Goal: Task Accomplishment & Management: Complete application form

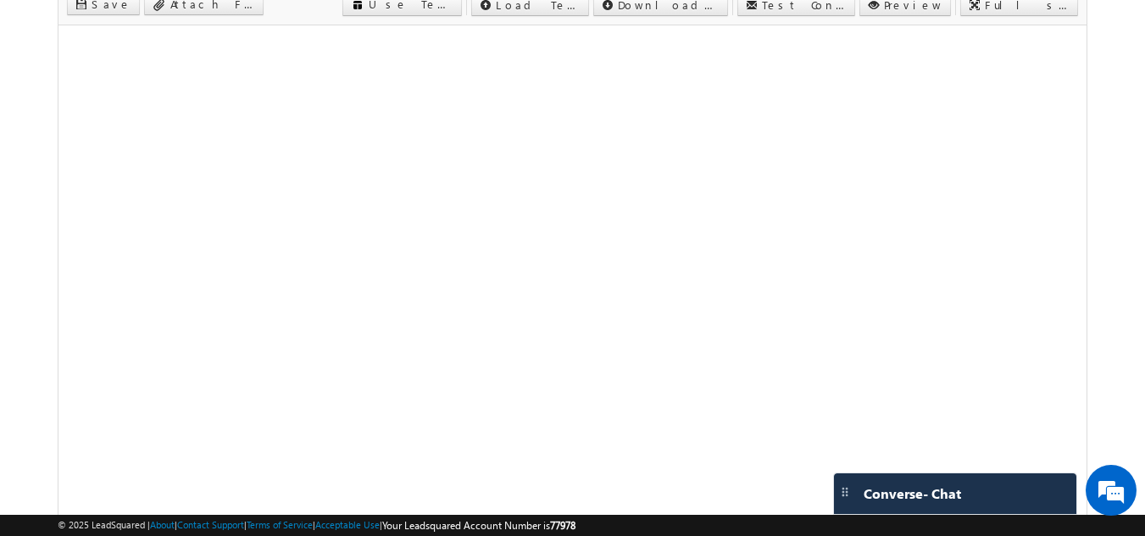
scroll to position [254, 0]
click at [1127, 259] on body "Menu Manager Marketing manag er@ma ven-s ilico" at bounding box center [572, 201] width 1145 height 911
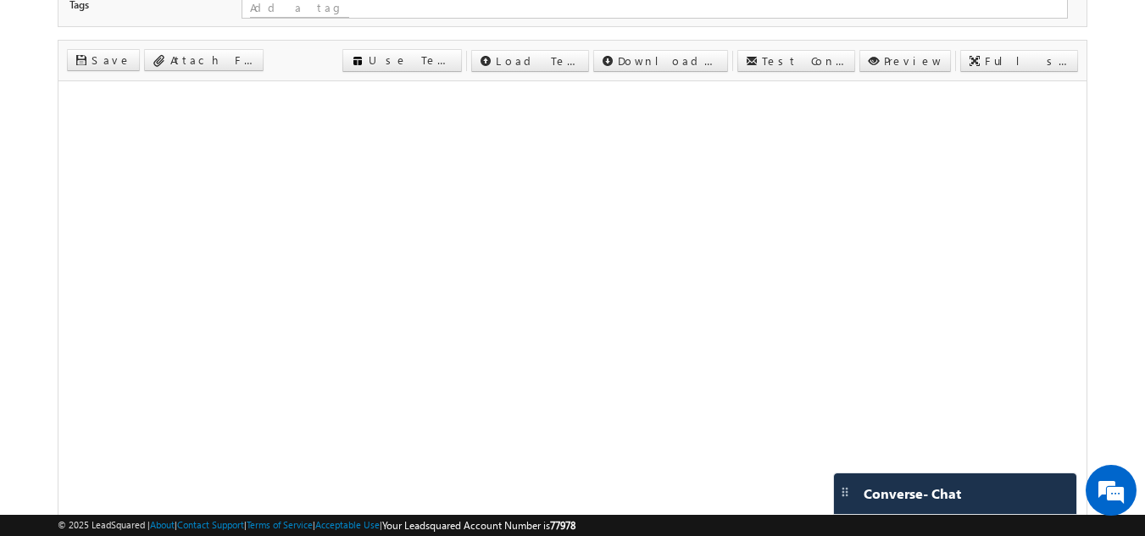
scroll to position [169, 0]
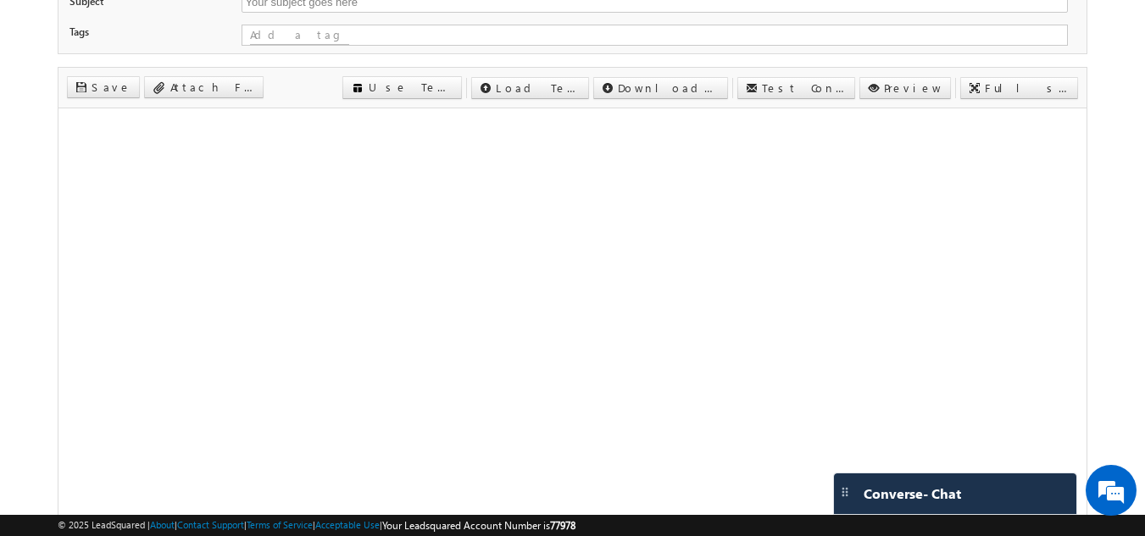
click at [1104, 241] on body "Menu Manager Marketing manag er@ma ven-s ilico" at bounding box center [572, 286] width 1145 height 911
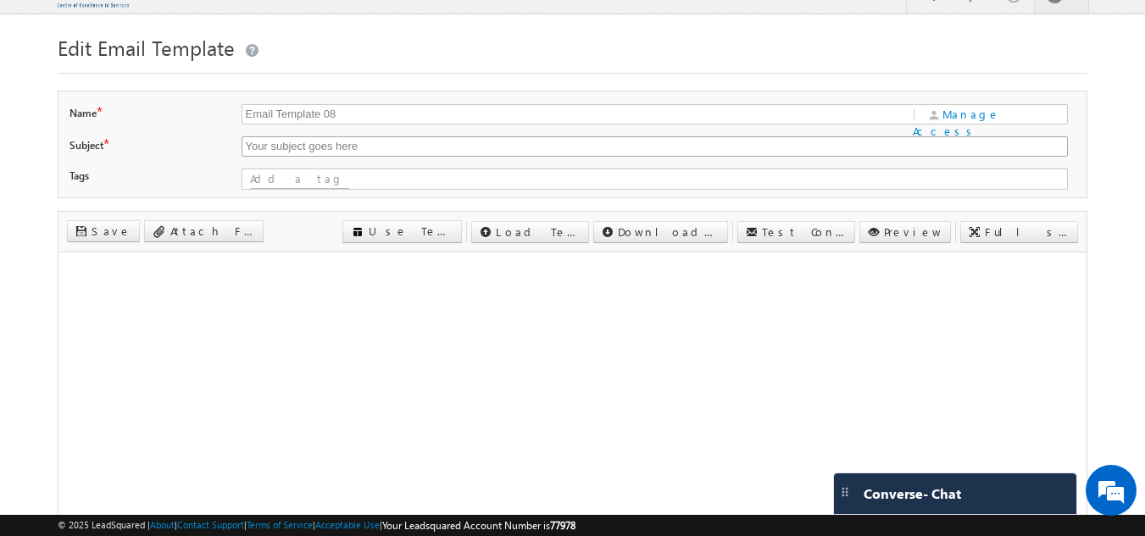
scroll to position [0, 0]
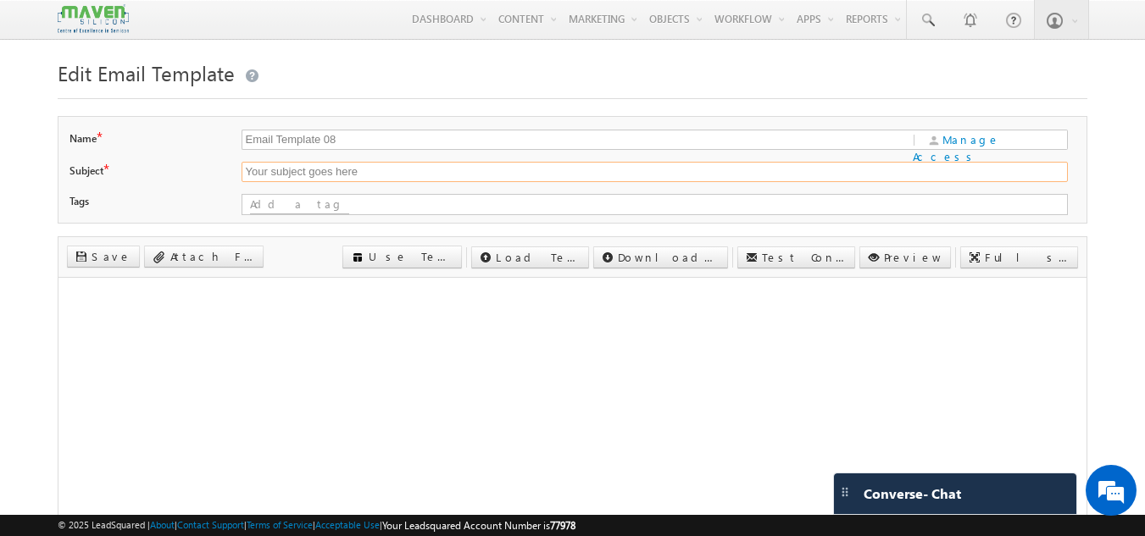
click at [384, 171] on input "Your subject goes here" at bounding box center [654, 172] width 826 height 20
drag, startPoint x: 374, startPoint y: 177, endPoint x: 215, endPoint y: 186, distance: 158.7
click at [215, 186] on div "Subject * Your subject goes here" at bounding box center [572, 176] width 1007 height 28
paste input "Advance Your VLSI Career – Join Our Hands-On ASIC & RISC-V Workshop for Working…"
type input "Advance Your VLSI Career – Join Our Hands-On ASIC & RISC-V Workshop for Working…"
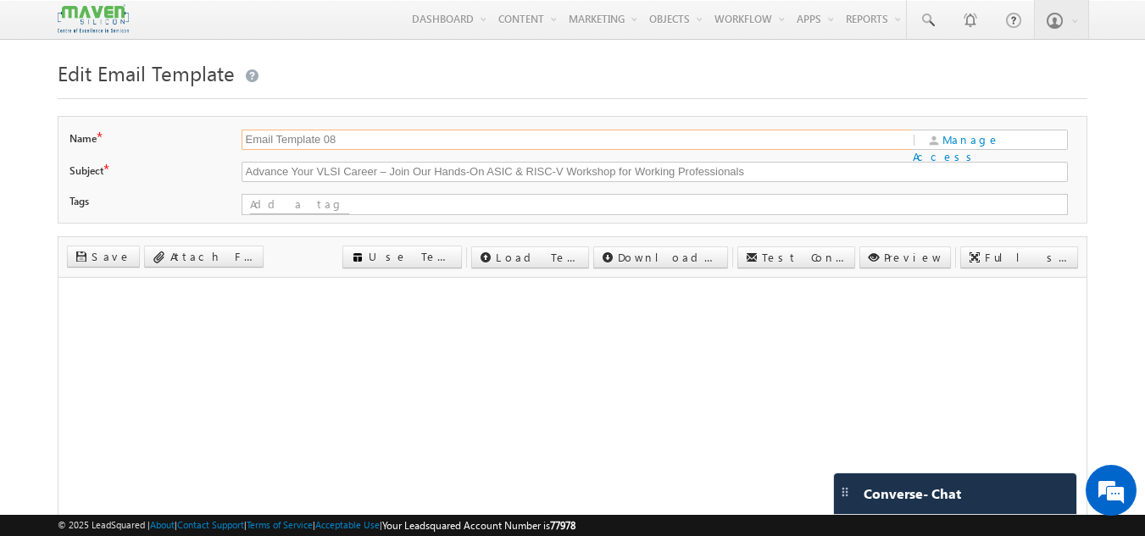
drag, startPoint x: 339, startPoint y: 143, endPoint x: 199, endPoint y: 142, distance: 139.8
click at [199, 142] on div "Name * Email Template 08 | Manage Access" at bounding box center [572, 144] width 1007 height 28
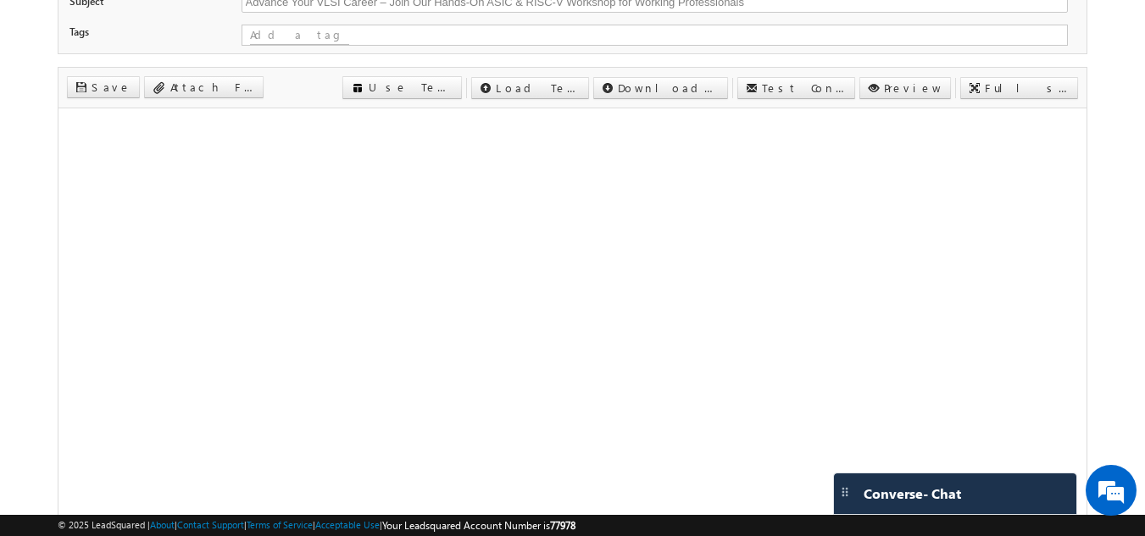
scroll to position [254, 0]
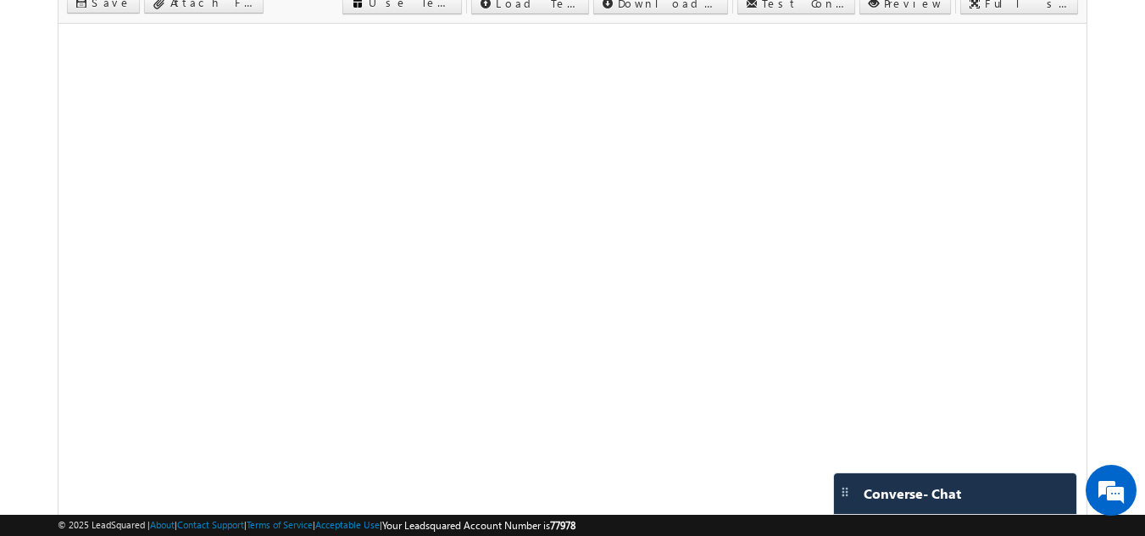
type input "11 Oct 2025 Offline Workshop for Working professionals"
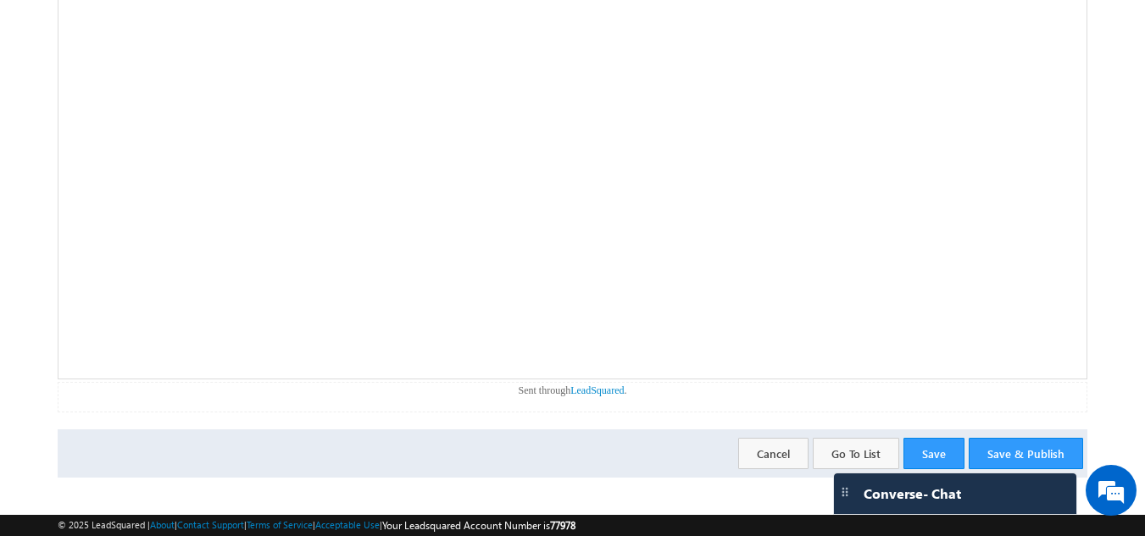
scroll to position [418, 0]
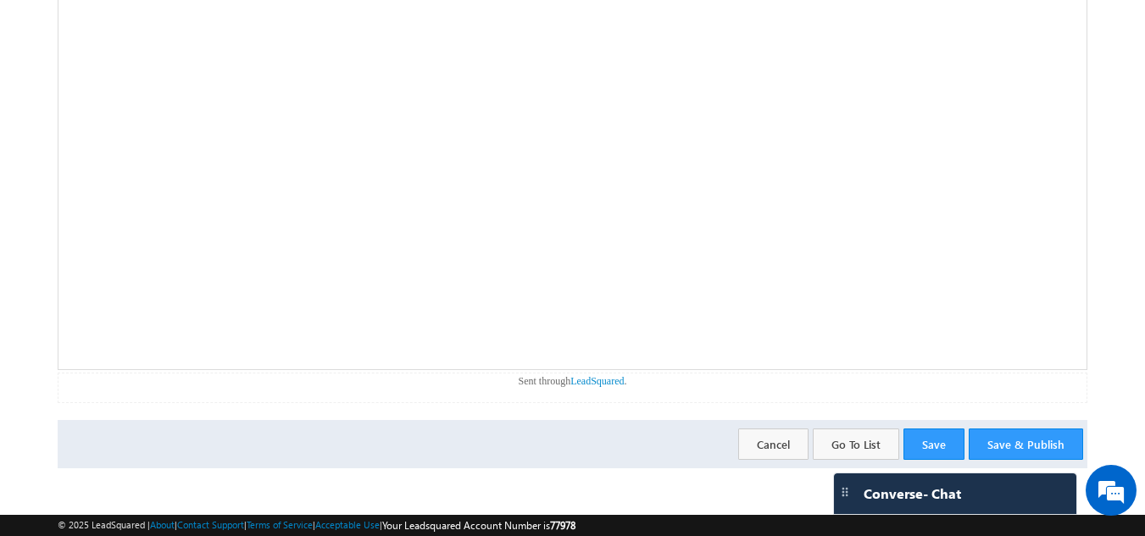
click at [398, 375] on p "Sent through LeadSquared ." at bounding box center [572, 381] width 1029 height 15
click at [925, 440] on button "Save" at bounding box center [933, 444] width 61 height 31
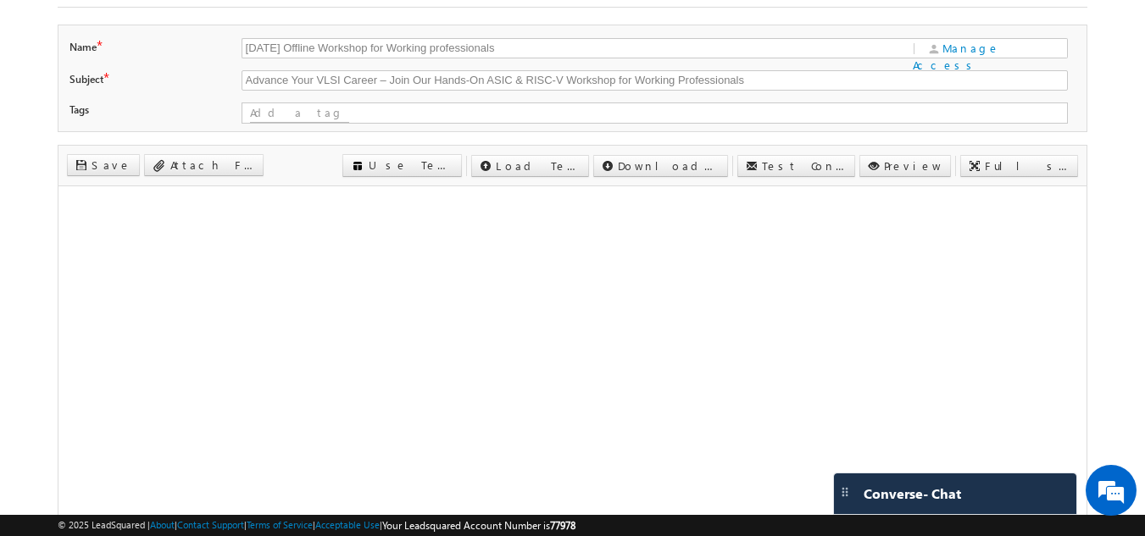
scroll to position [0, 0]
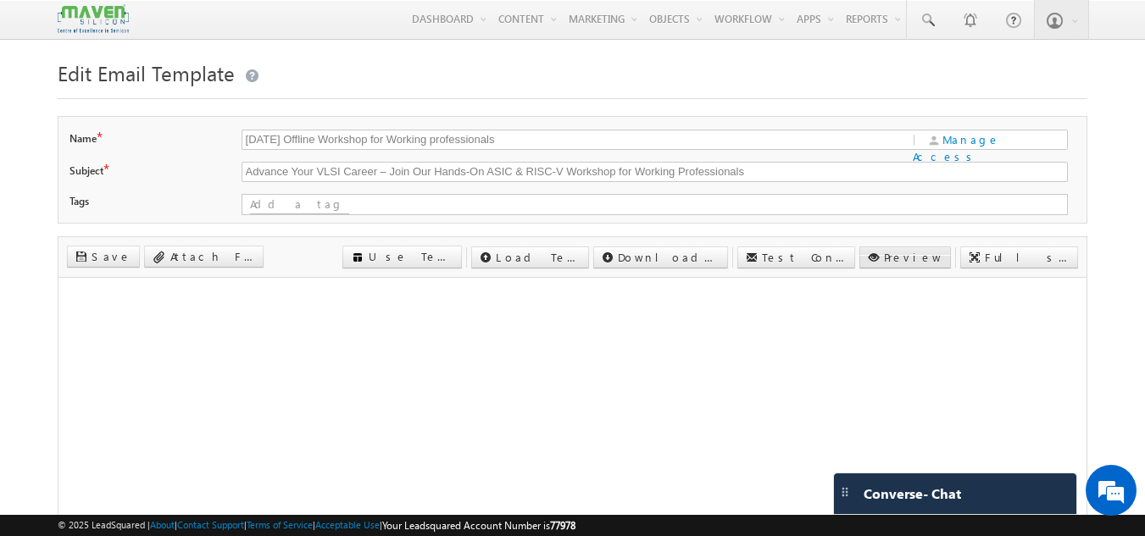
click at [941, 251] on div "Name * 11 Oct 2025 Offline Workshop for Working professionals | Manage Access S…" at bounding box center [573, 468] width 1030 height 704
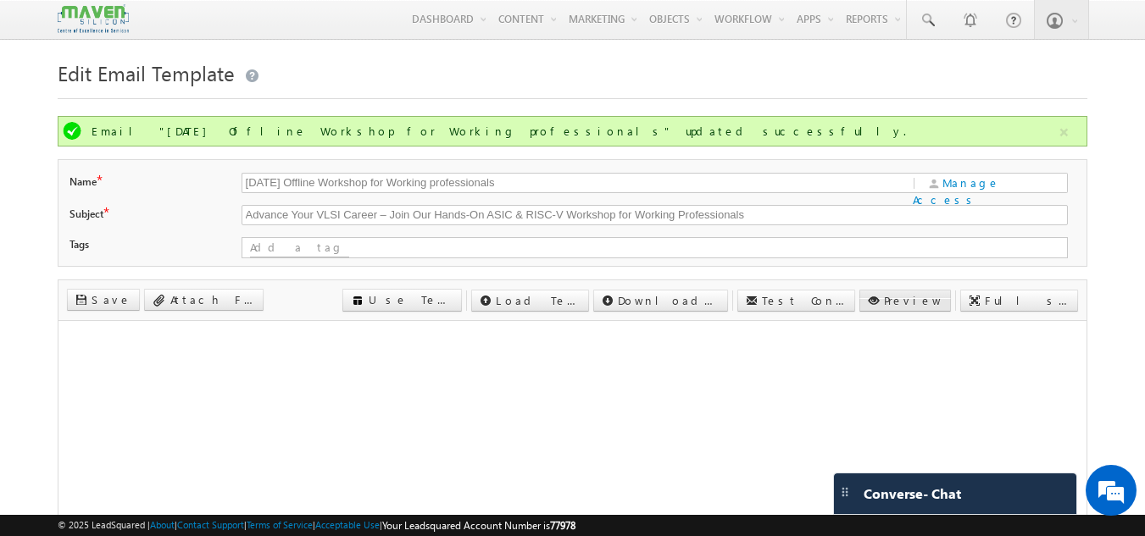
click at [942, 302] on label "Preview" at bounding box center [913, 300] width 58 height 15
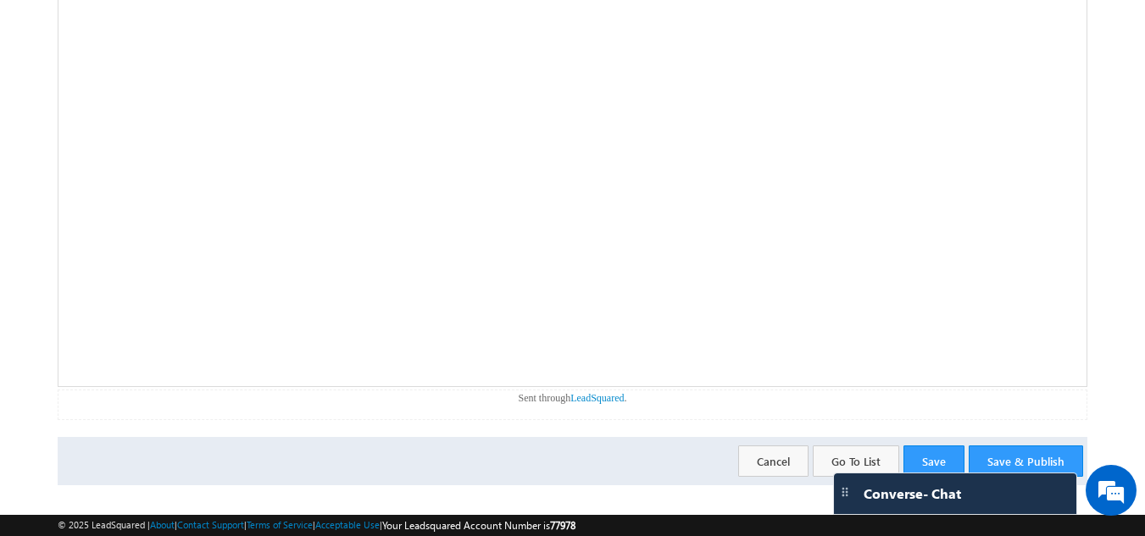
scroll to position [418, 0]
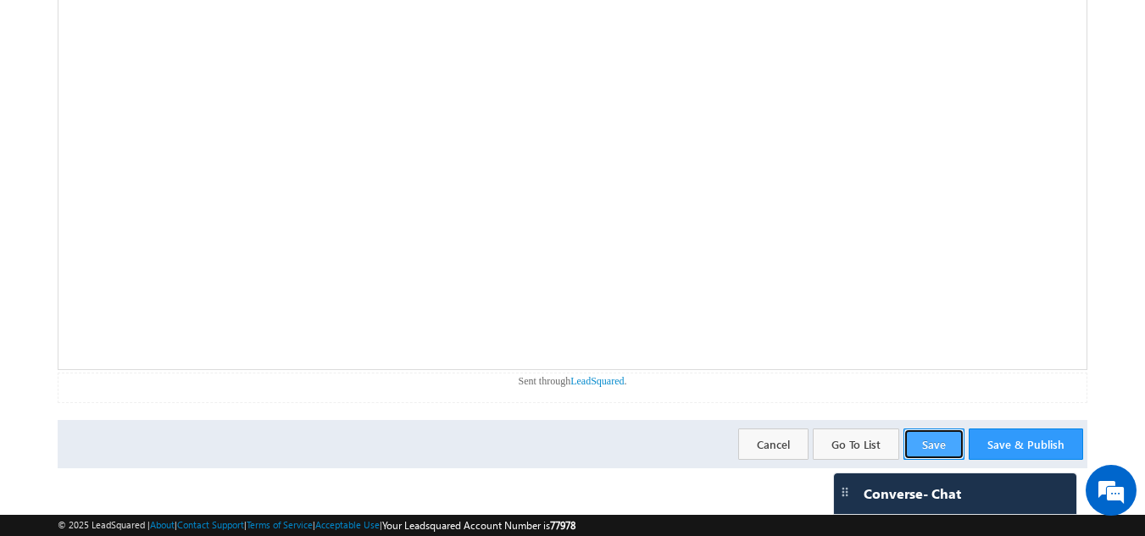
click at [958, 446] on button "Save" at bounding box center [933, 444] width 61 height 31
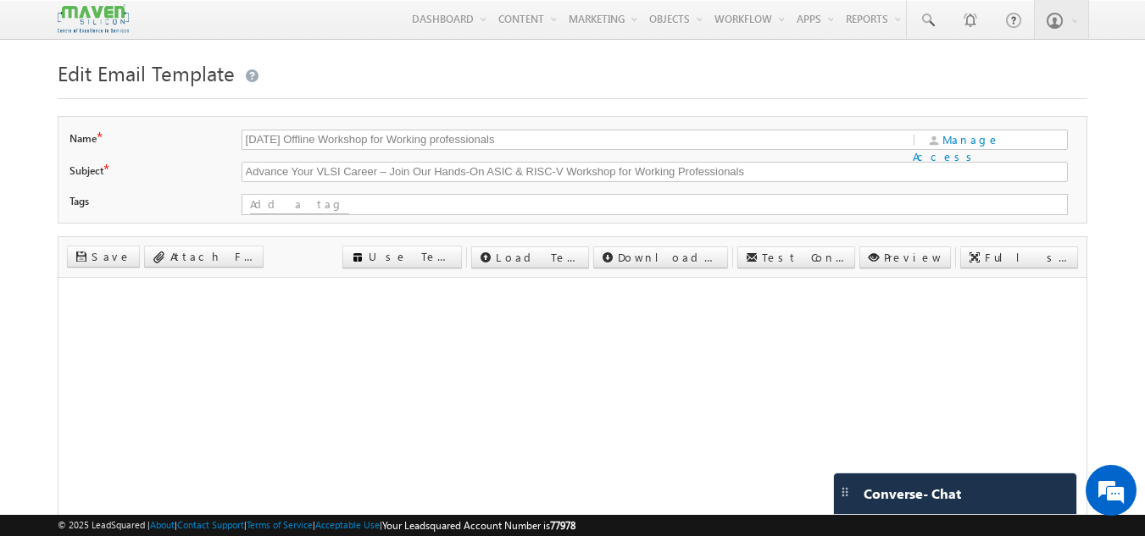
scroll to position [85, 0]
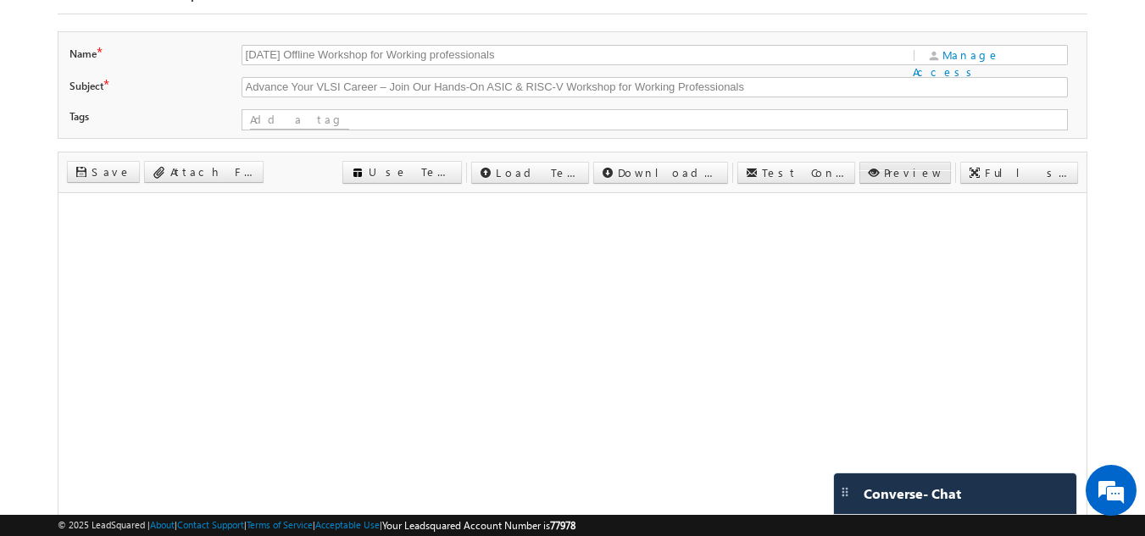
click at [942, 176] on label "Preview" at bounding box center [913, 172] width 58 height 15
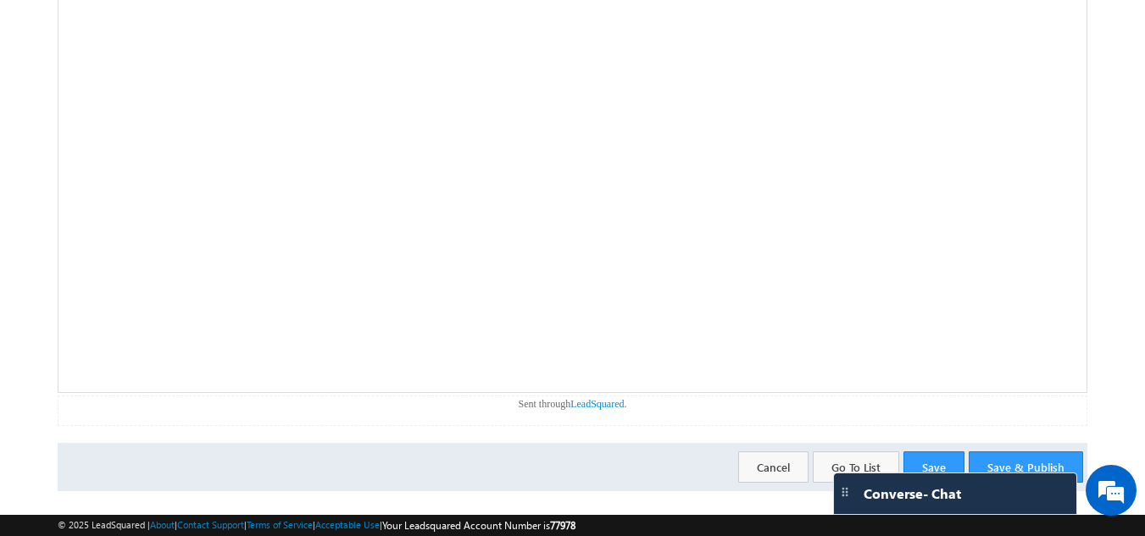
scroll to position [418, 0]
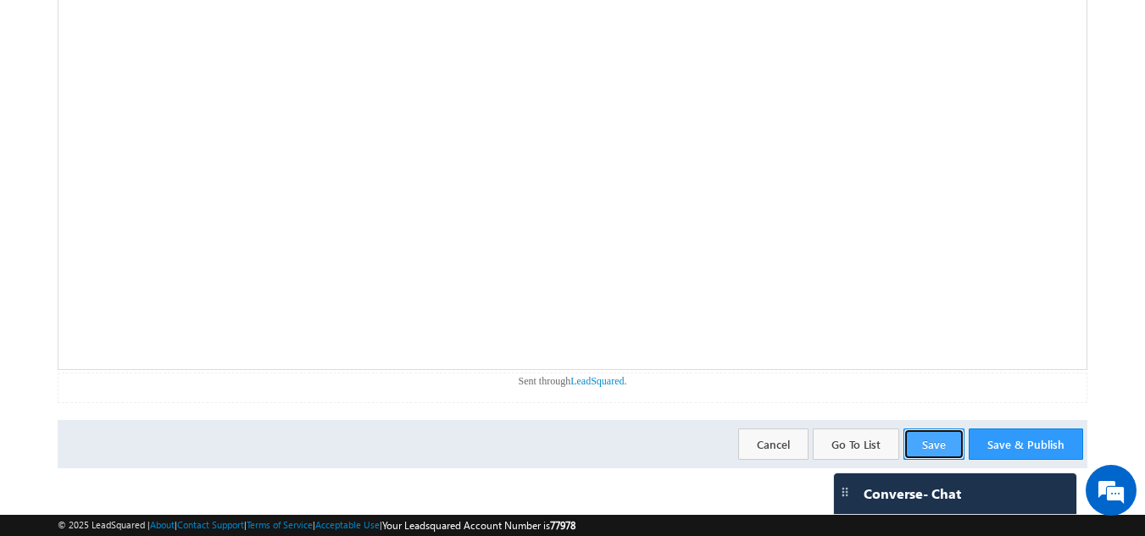
click at [918, 438] on button "Save" at bounding box center [933, 444] width 61 height 31
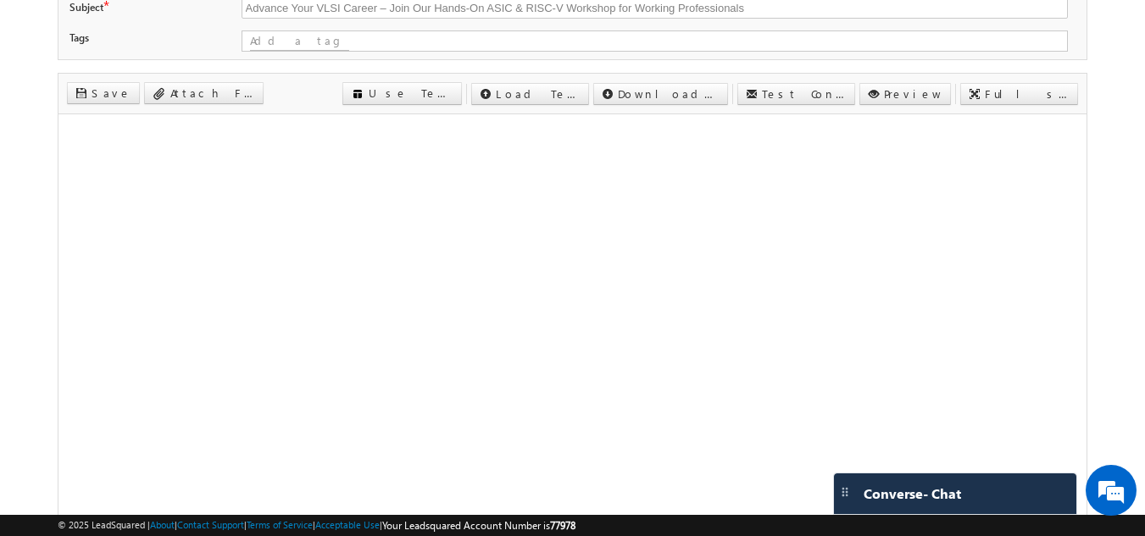
scroll to position [0, 0]
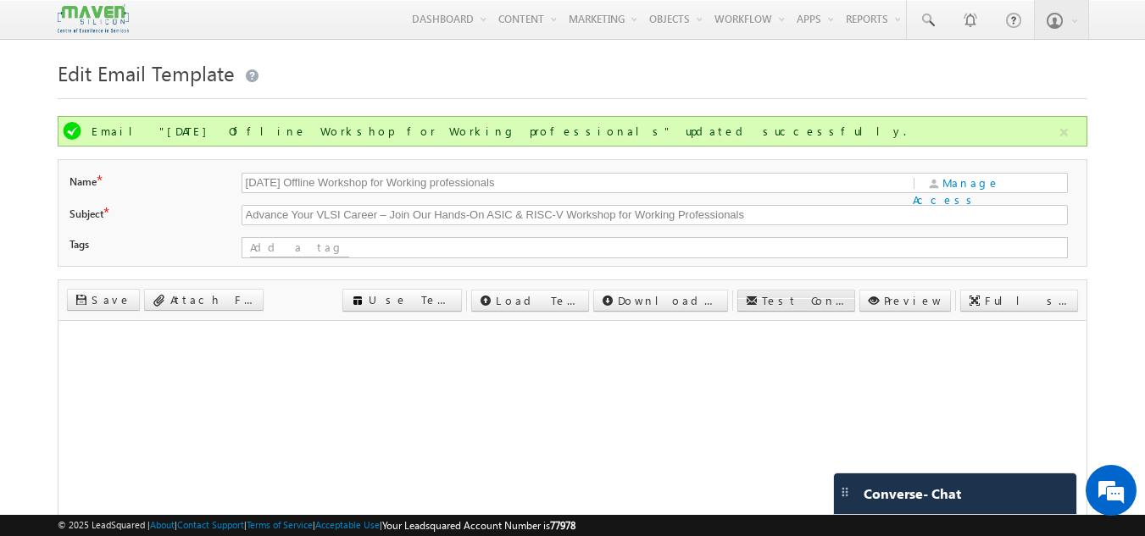
click at [846, 302] on label "Test Content" at bounding box center [804, 300] width 85 height 15
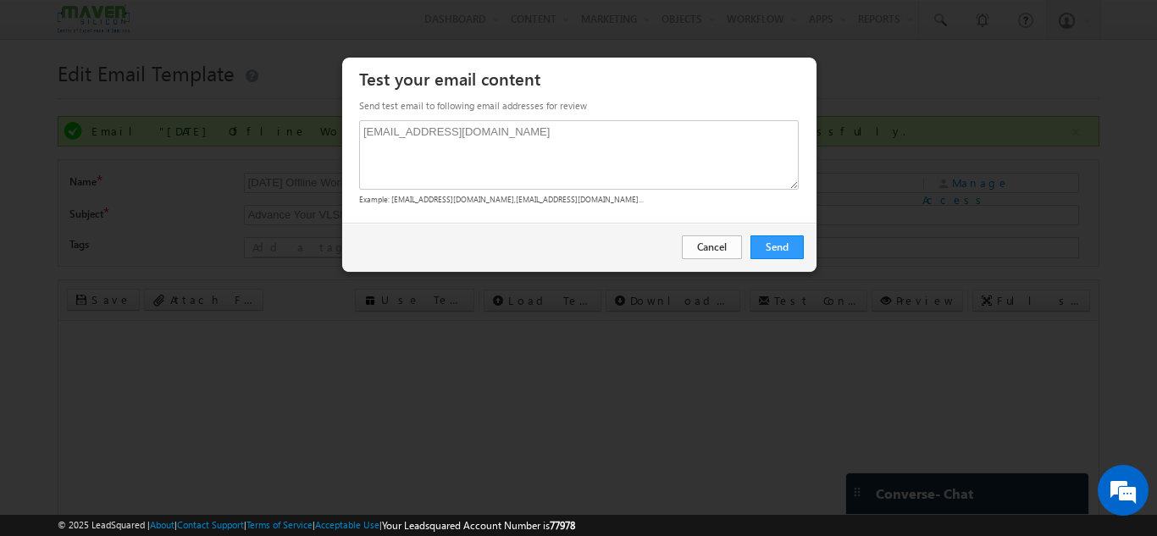
click at [708, 253] on link "Cancel" at bounding box center [712, 248] width 60 height 24
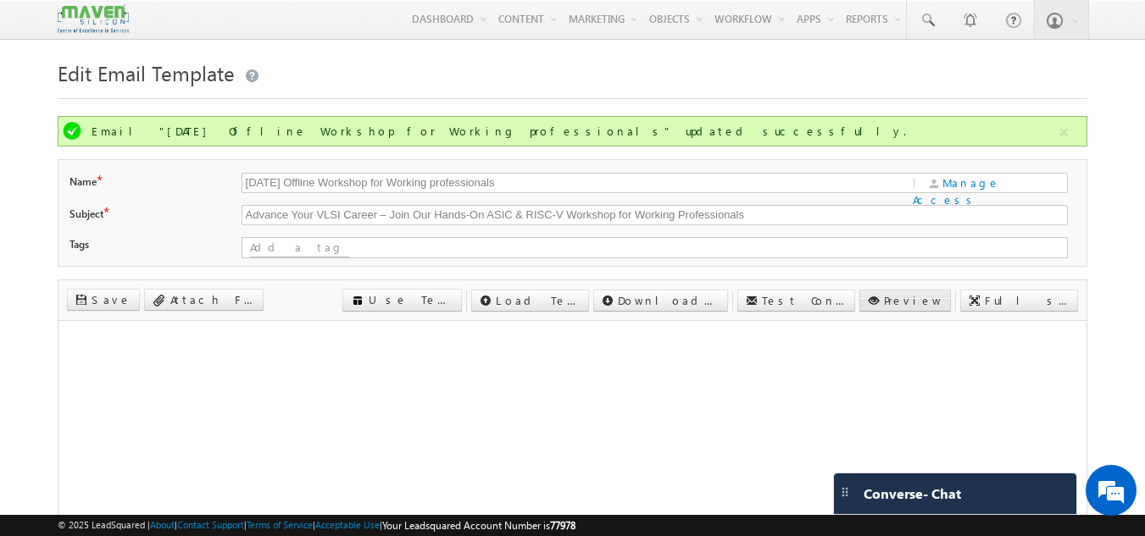
click at [936, 301] on link "Preview" at bounding box center [905, 301] width 92 height 22
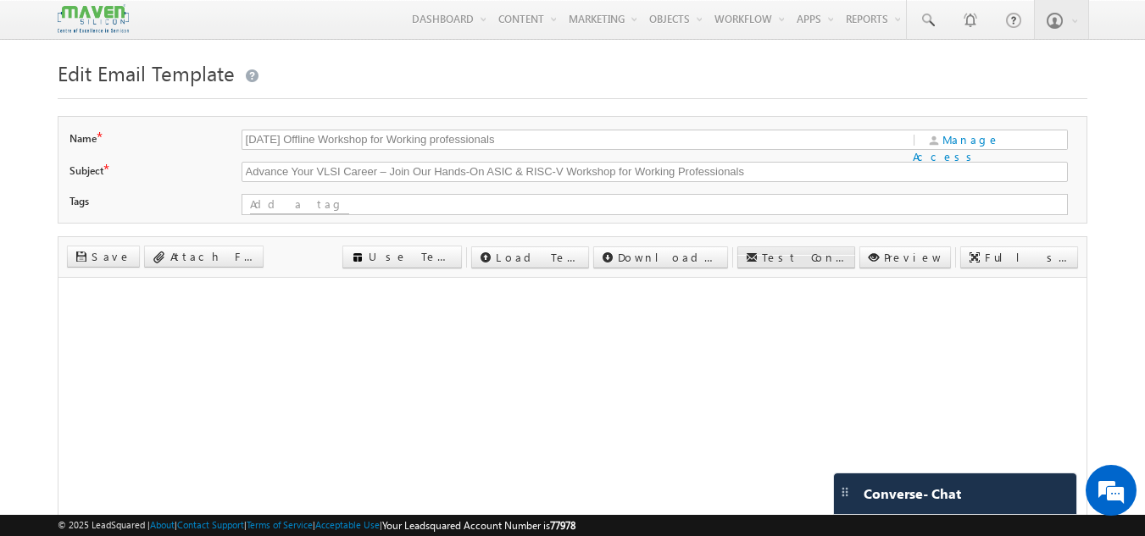
click at [846, 255] on label "Test Content" at bounding box center [804, 257] width 85 height 15
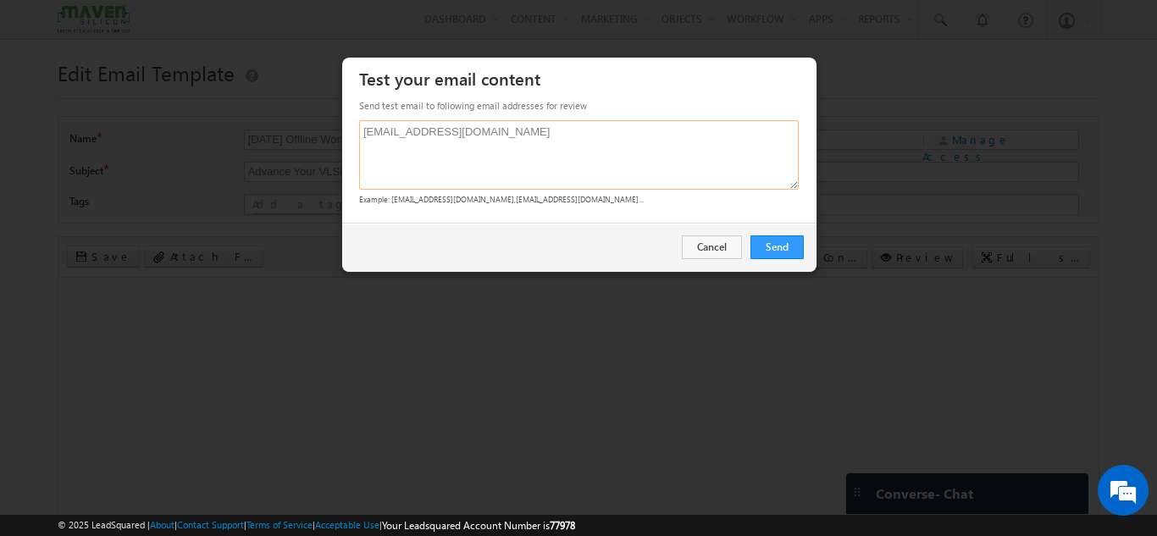
drag, startPoint x: 391, startPoint y: 133, endPoint x: 335, endPoint y: 134, distance: 56.8
click at [335, 134] on body "Menu Manager Marketing manag er@ma ven-s ilico" at bounding box center [578, 455] width 1157 height 911
drag, startPoint x: 472, startPoint y: 136, endPoint x: 364, endPoint y: 141, distance: 107.8
click at [364, 141] on textarea "@maven-silicon.com" at bounding box center [579, 154] width 440 height 69
paste textarea "managermavents@gmail"
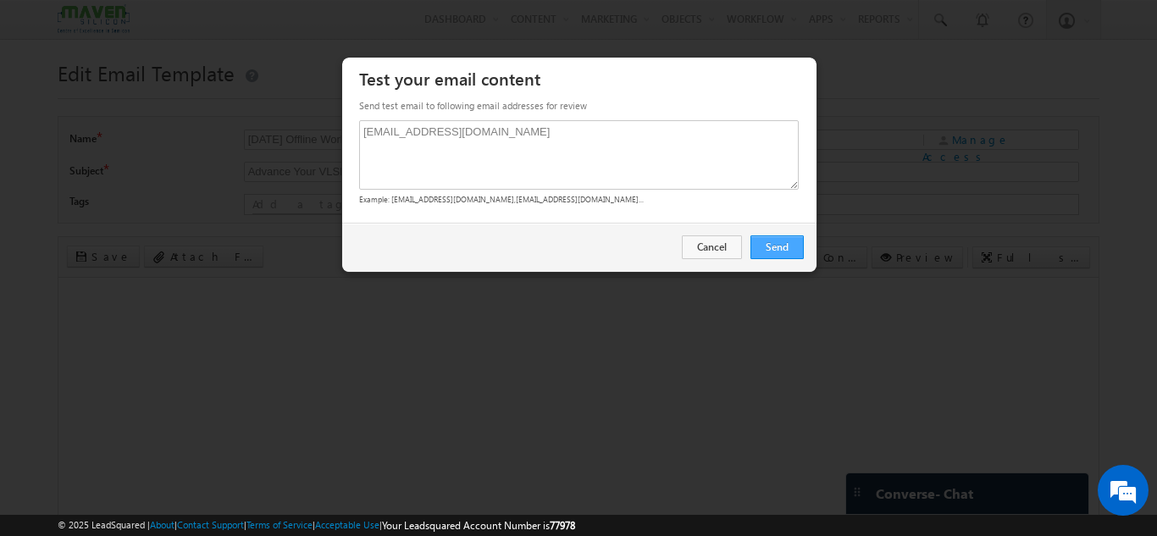
click at [795, 249] on link "Send" at bounding box center [777, 248] width 53 height 24
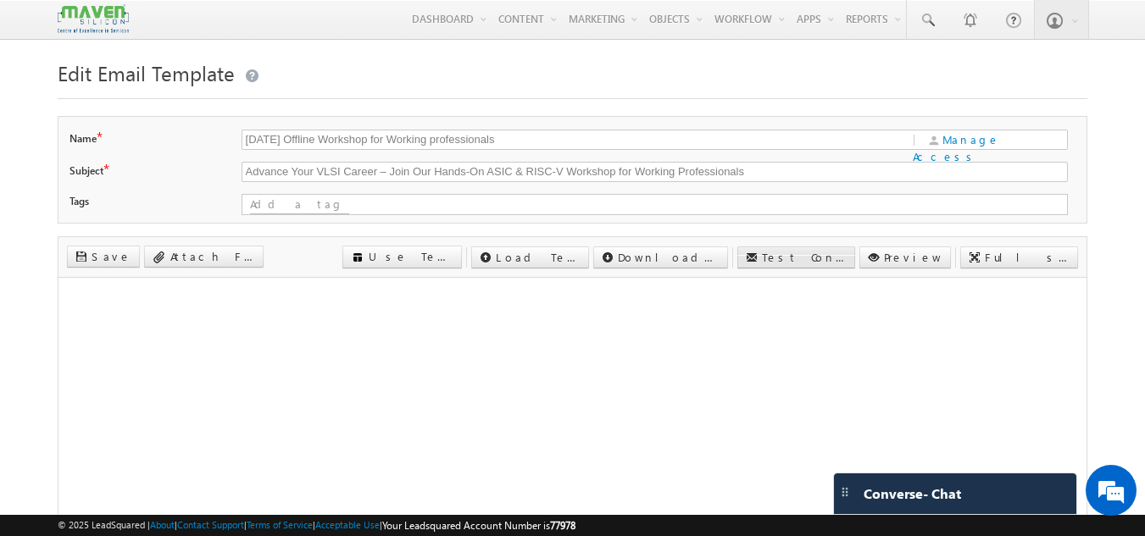
click at [846, 263] on label "Test Content" at bounding box center [804, 257] width 85 height 15
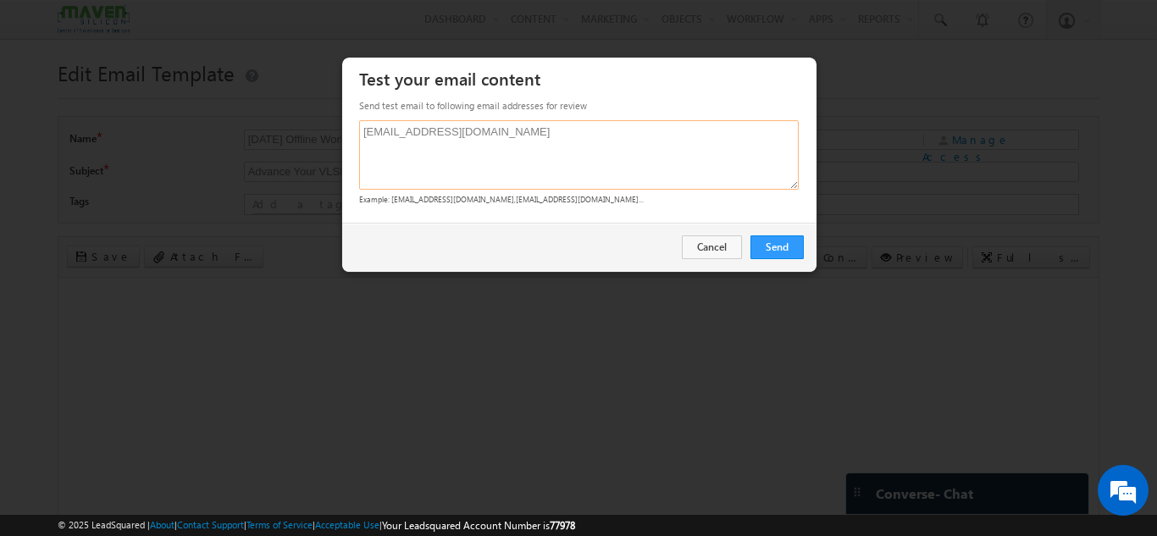
click at [512, 134] on textarea "managermavents@gmail.com" at bounding box center [579, 154] width 440 height 69
drag, startPoint x: 516, startPoint y: 137, endPoint x: 352, endPoint y: 136, distance: 163.5
click at [352, 136] on div "Send test email to following email addresses for review managermavents@gmail.co…" at bounding box center [579, 158] width 474 height 130
click at [528, 130] on textarea "ibrahim@maven-silcion.com" at bounding box center [579, 154] width 440 height 69
paste textarea "anuroop@maven-silicon.com"
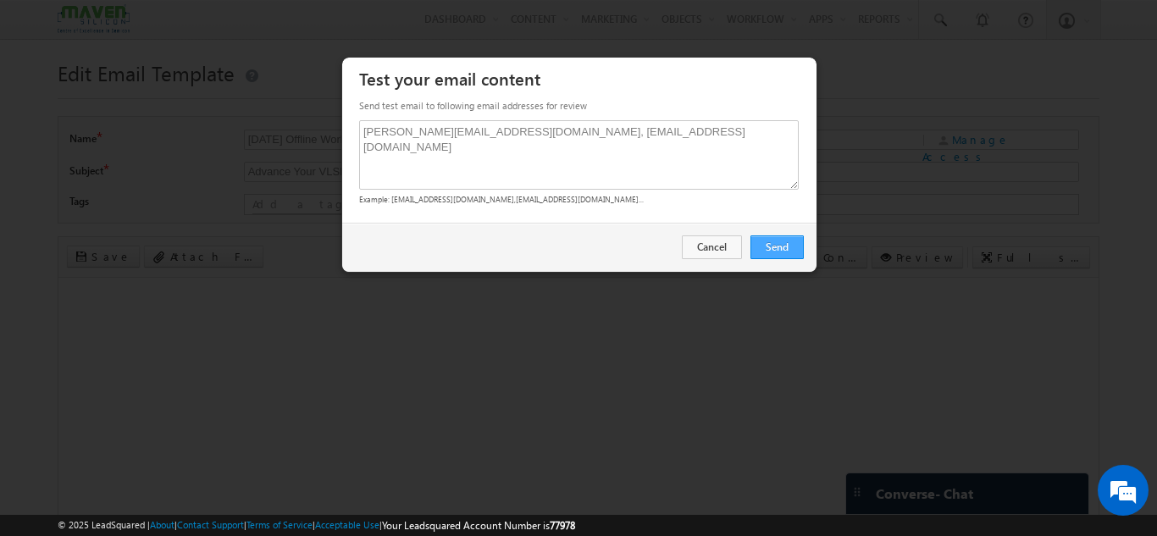
click at [778, 248] on link "Send" at bounding box center [777, 248] width 53 height 24
type textarea "ibrahim@maven-silcion.com;anuroop@maven-silicon.com"
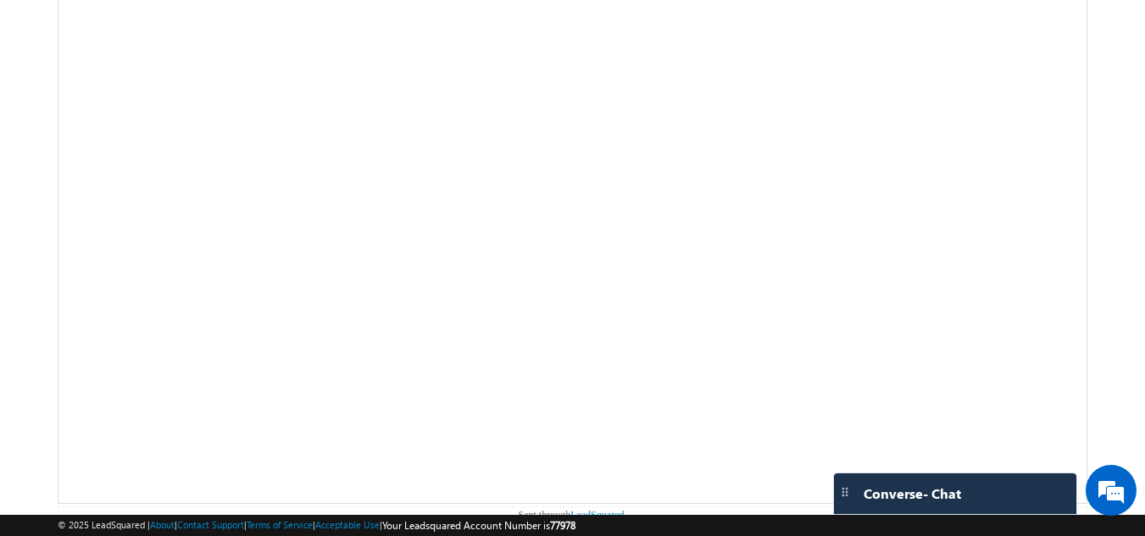
scroll to position [254, 0]
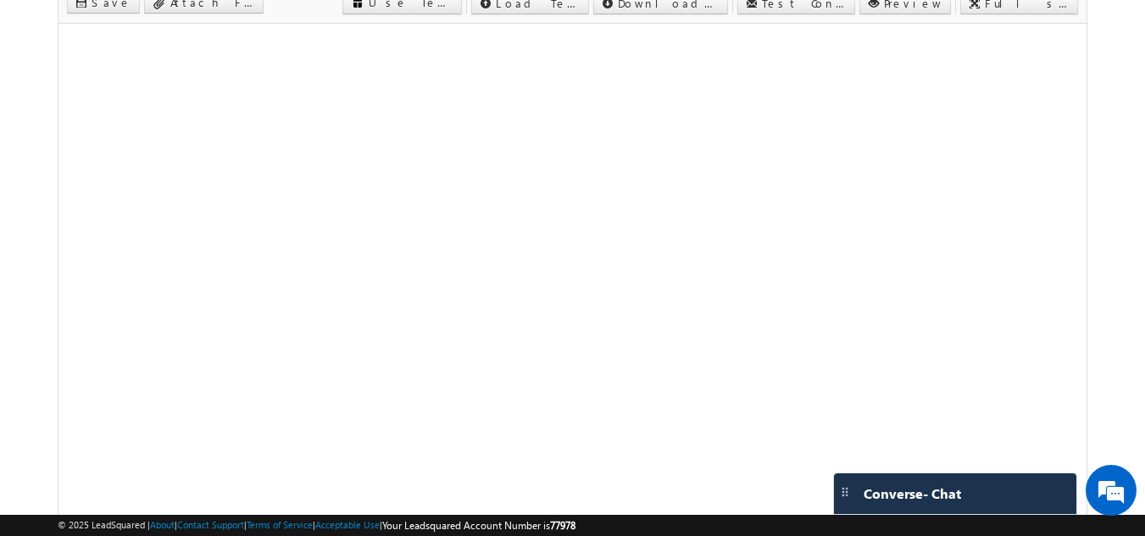
click at [1119, 208] on body "Menu Manager Marketing manag er@ma ven-s ilico" at bounding box center [572, 201] width 1145 height 911
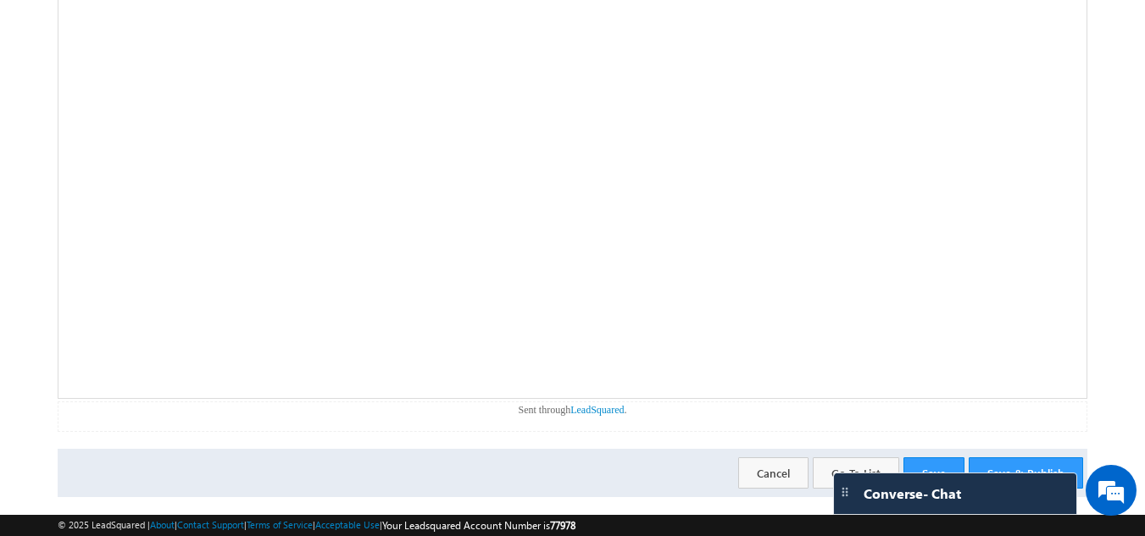
scroll to position [418, 0]
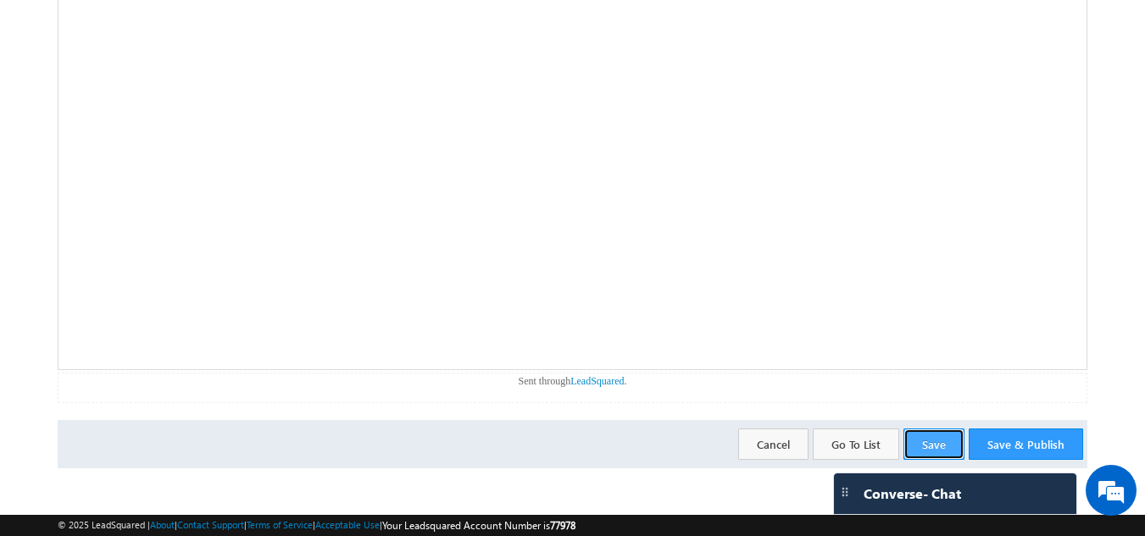
click at [931, 438] on button "Save" at bounding box center [933, 444] width 61 height 31
click at [1056, 447] on form "Edit Email Template Name * 11 Oct 2025 Offline Workshop for Working professiona…" at bounding box center [573, 53] width 1030 height 830
click at [1073, 452] on button "Save & Publish" at bounding box center [1025, 444] width 114 height 31
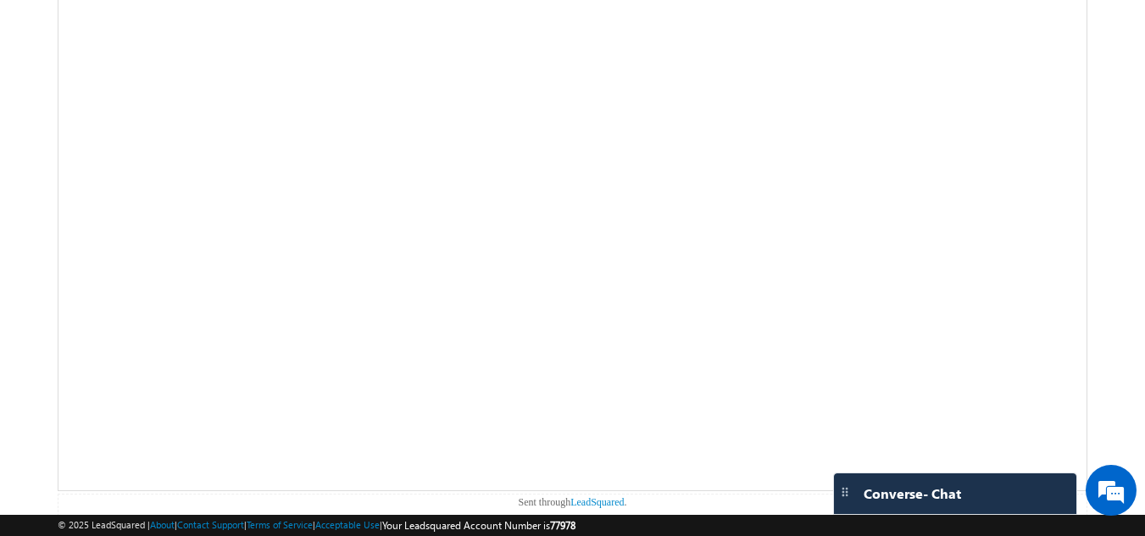
scroll to position [0, 0]
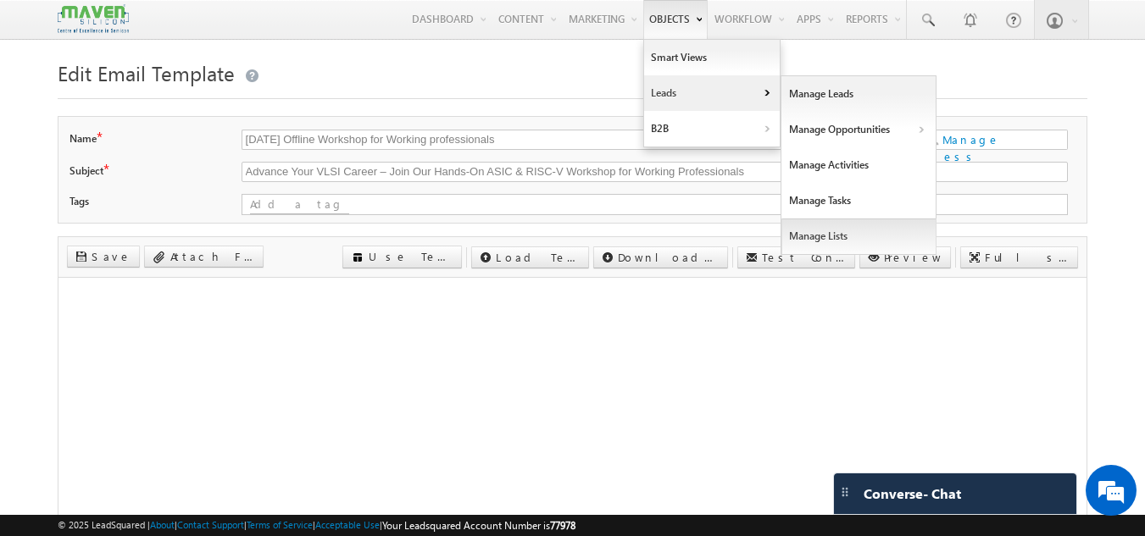
click at [832, 229] on link "Manage Lists" at bounding box center [858, 237] width 155 height 36
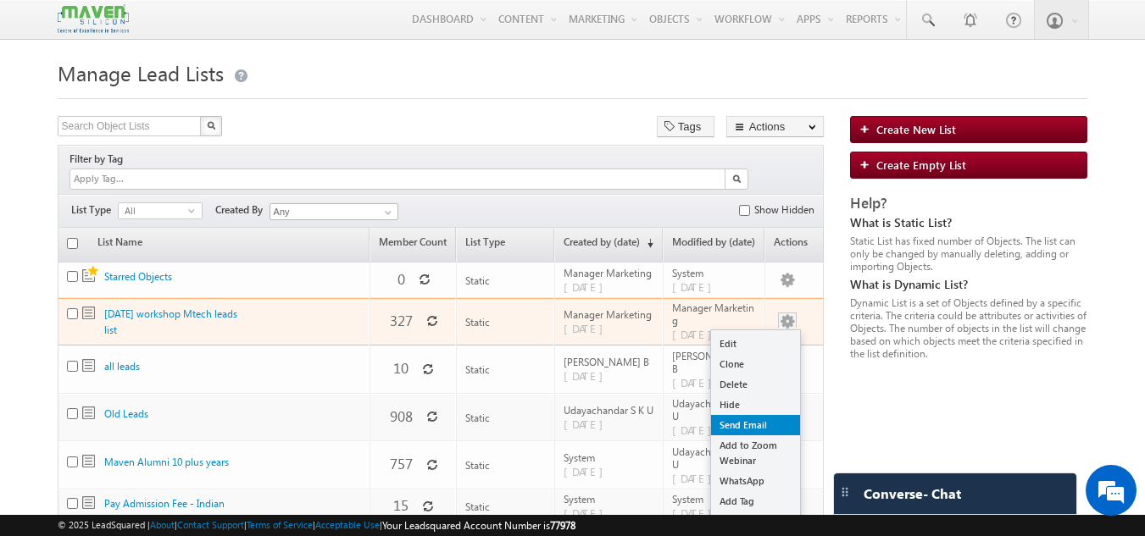
click at [755, 418] on link "Send Email" at bounding box center [755, 425] width 89 height 20
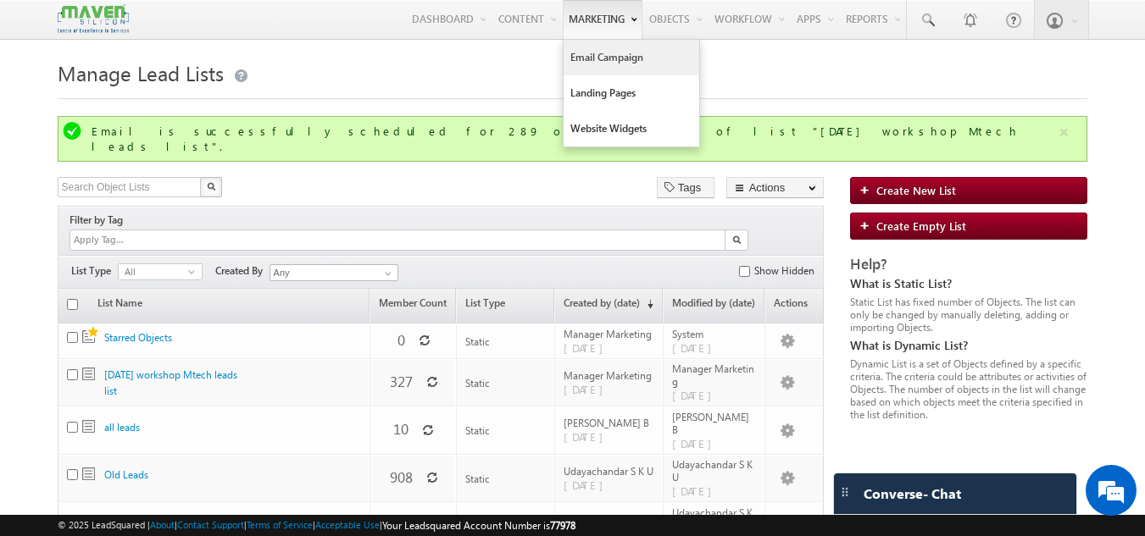
click at [585, 53] on link "Email Campaign" at bounding box center [631, 58] width 136 height 36
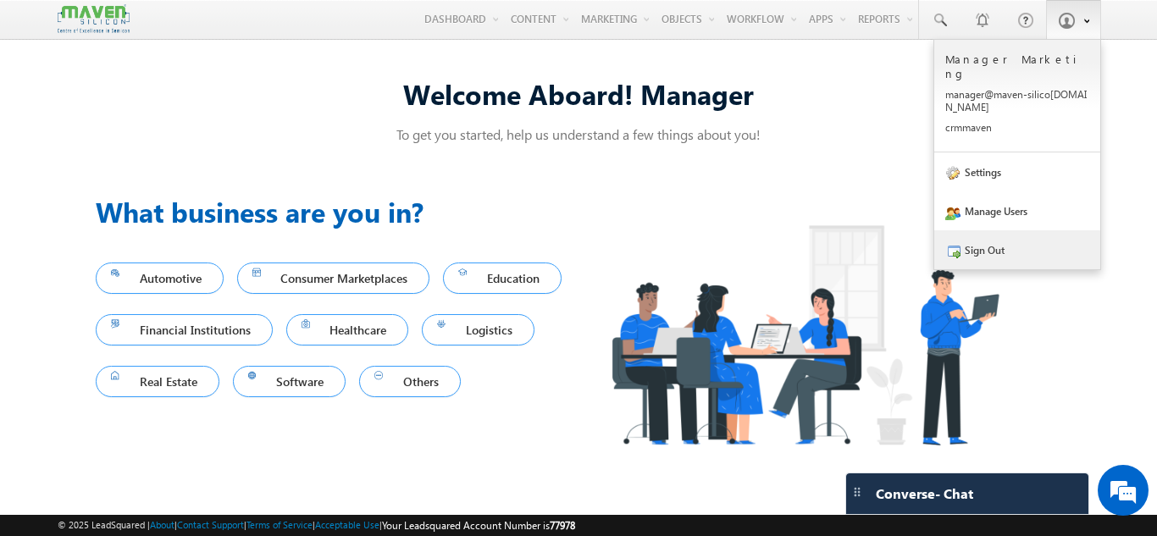
click at [993, 230] on link "Sign Out" at bounding box center [1018, 249] width 166 height 39
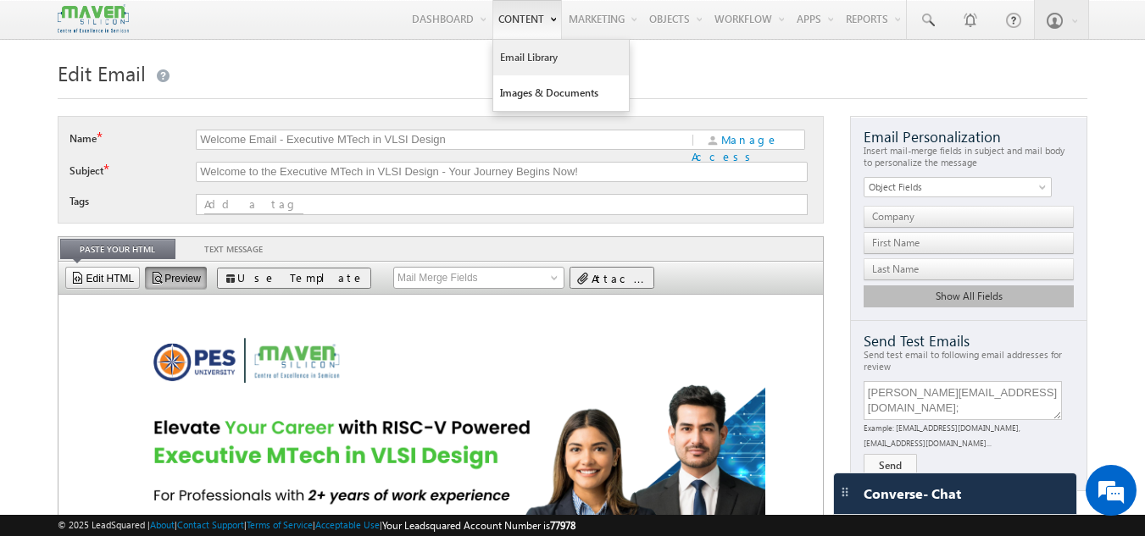
click at [518, 64] on link "Email Library" at bounding box center [561, 58] width 136 height 36
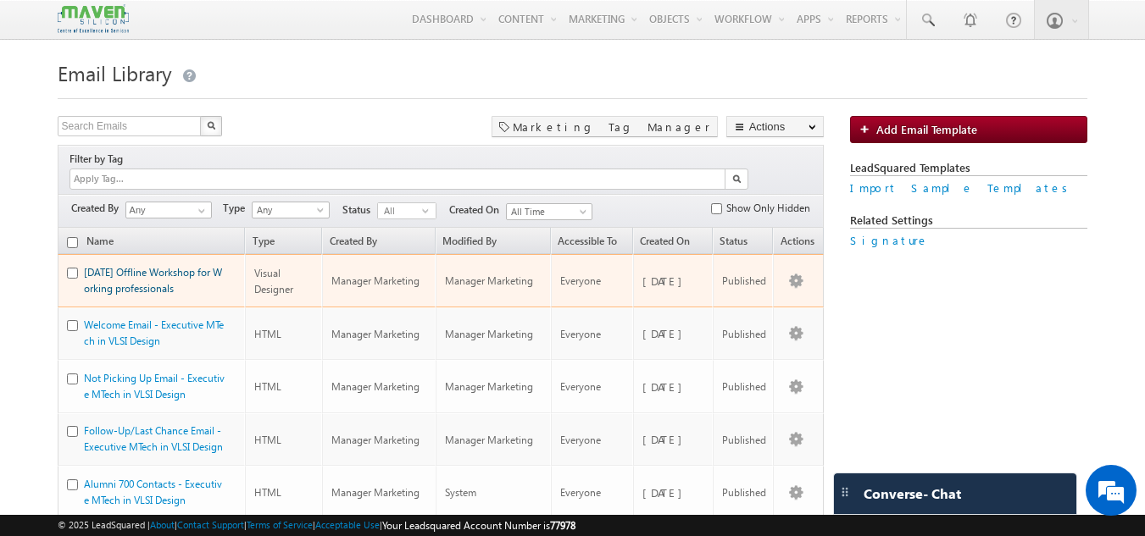
drag, startPoint x: 207, startPoint y: 273, endPoint x: 84, endPoint y: 257, distance: 123.9
click at [84, 264] on div "[DATE] Offline Workshop for Working professionals" at bounding box center [155, 280] width 142 height 32
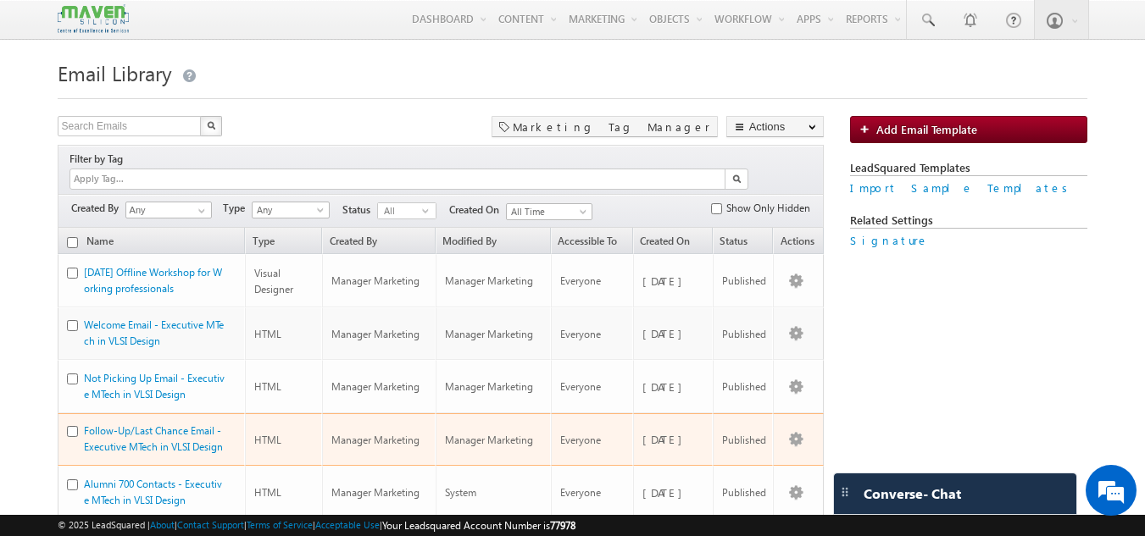
copy link "[DATE] Offline Workshop for Working professionals"
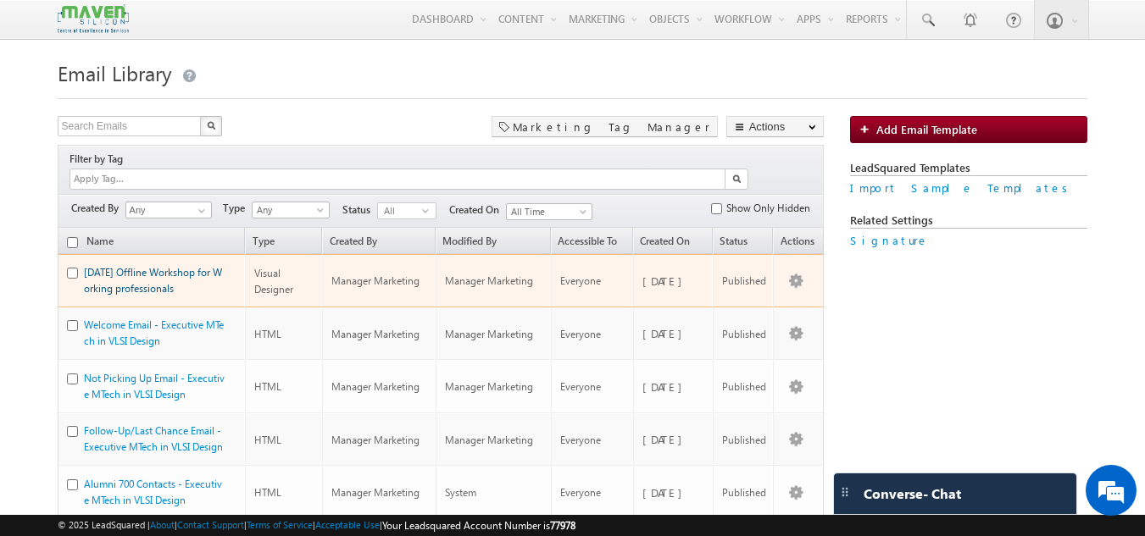
click at [114, 266] on link "[DATE] Offline Workshop for Working professionals" at bounding box center [153, 280] width 138 height 29
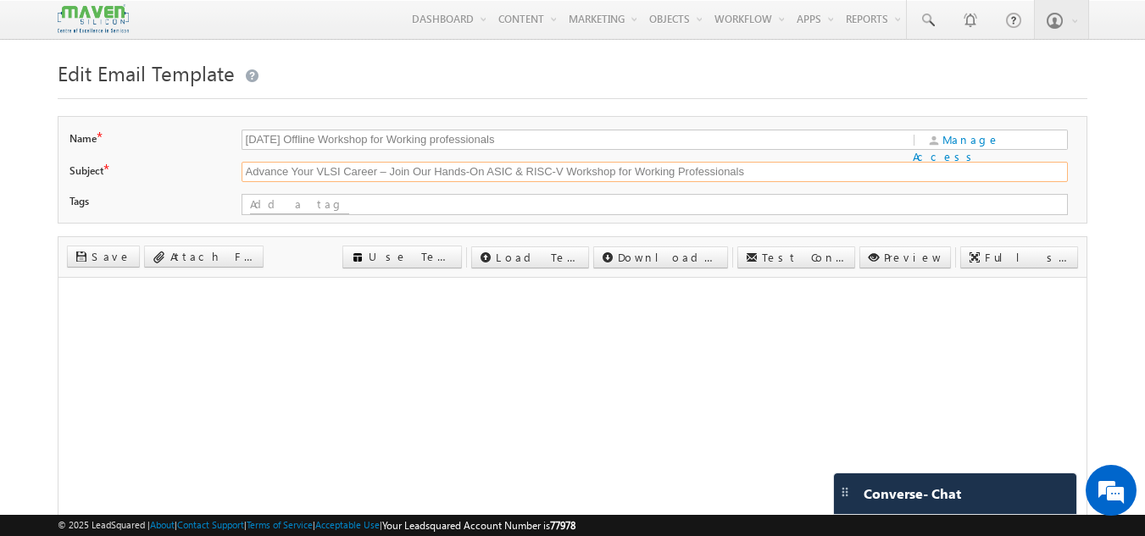
drag, startPoint x: 771, startPoint y: 174, endPoint x: 216, endPoint y: 174, distance: 554.9
click at [216, 174] on div "Subject * Advance Your VLSI Career – Join Our Hands-On ASIC & RISC-V Workshop f…" at bounding box center [572, 176] width 1007 height 28
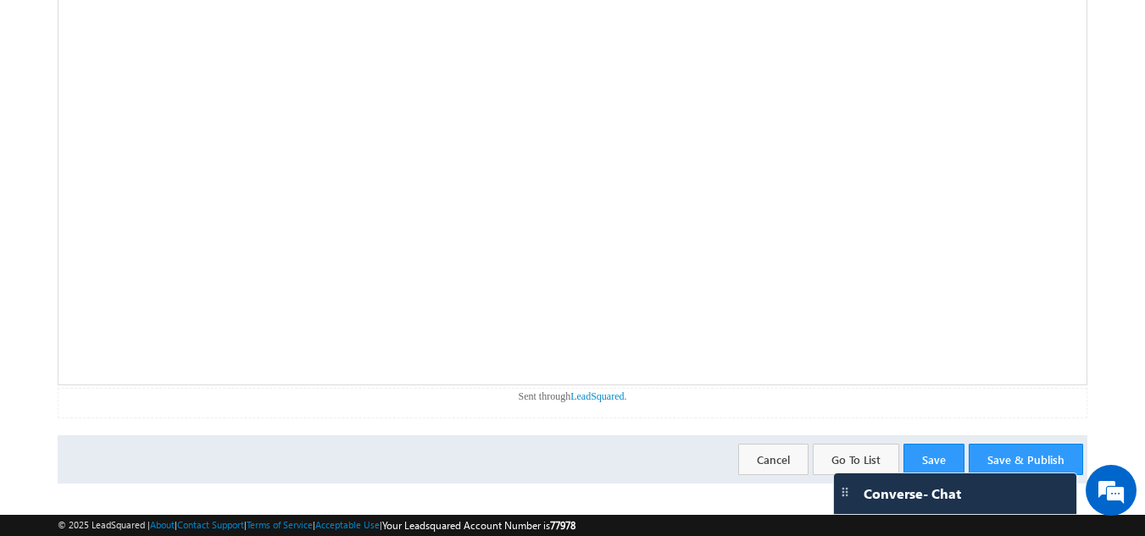
scroll to position [418, 0]
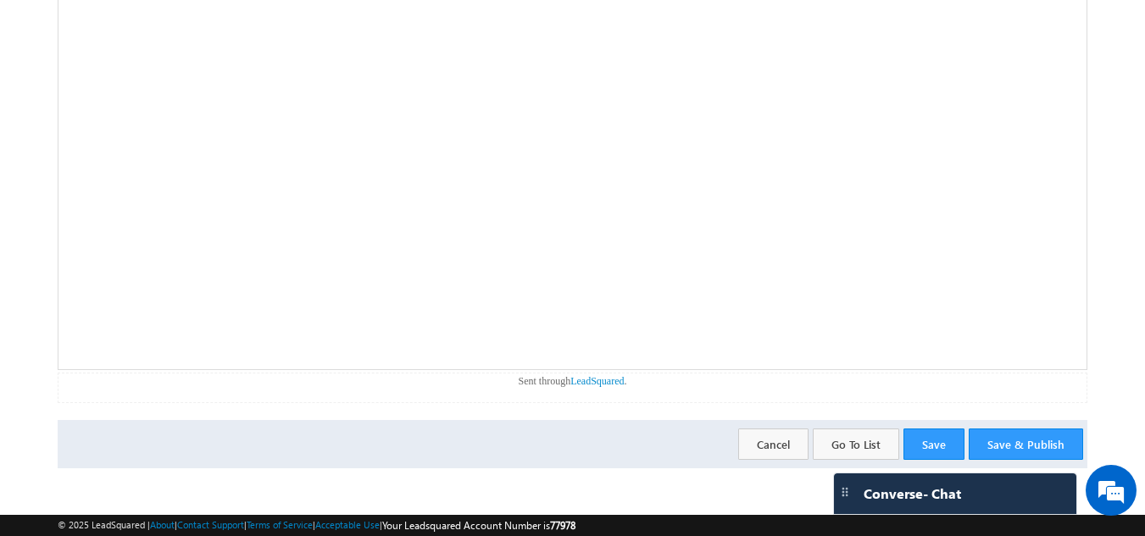
click at [1030, 427] on div "Save & Publish Save Go To List Cancel" at bounding box center [573, 444] width 1030 height 48
click at [1022, 447] on button "Save & Publish" at bounding box center [1025, 444] width 114 height 31
click at [1053, 435] on button "Save & Publish" at bounding box center [1025, 444] width 114 height 31
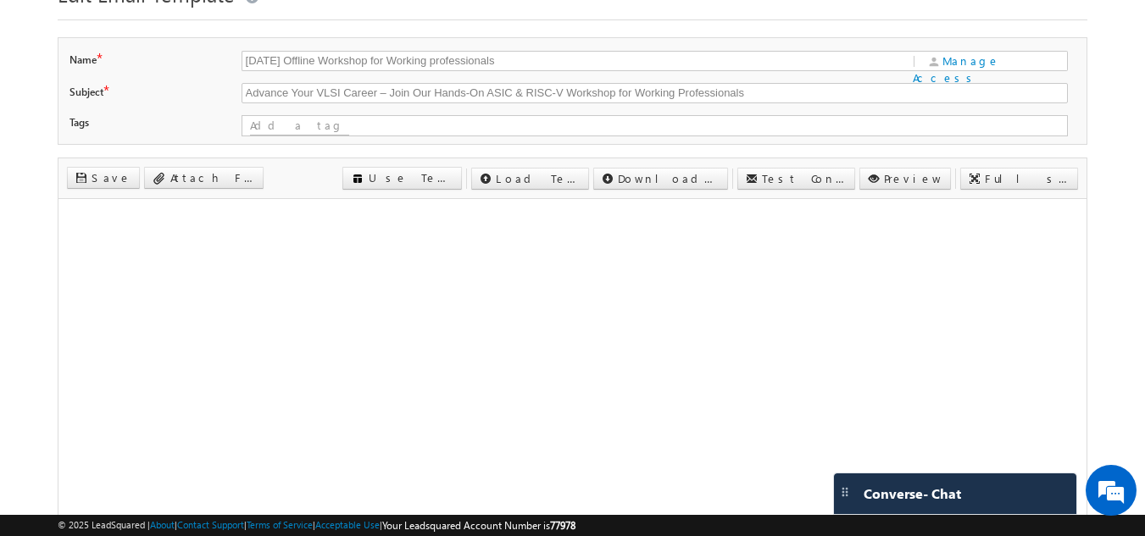
scroll to position [0, 0]
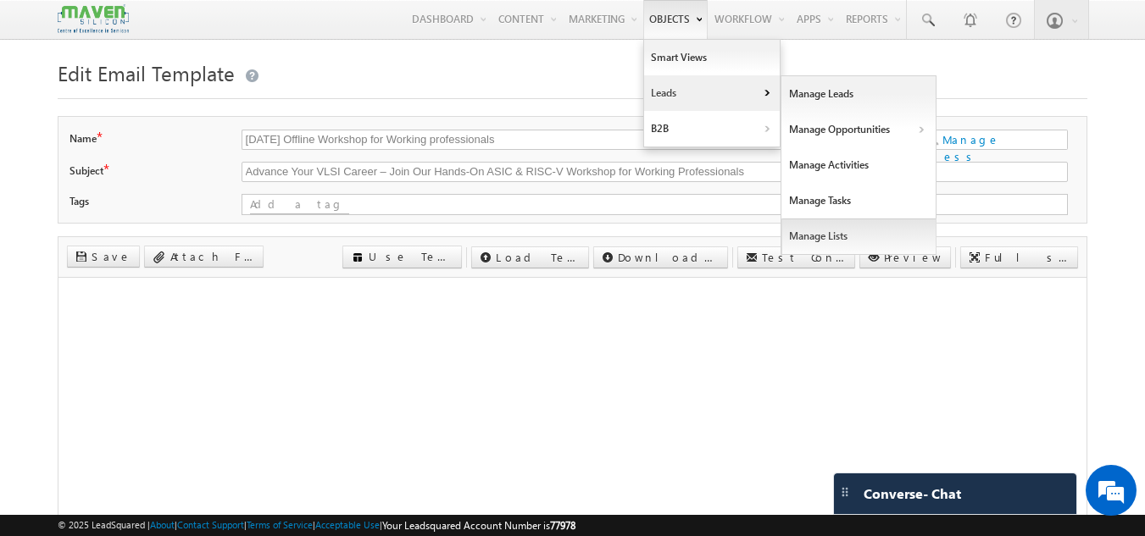
click at [873, 240] on link "Manage Lists" at bounding box center [858, 237] width 155 height 36
